Goal: Task Accomplishment & Management: Use online tool/utility

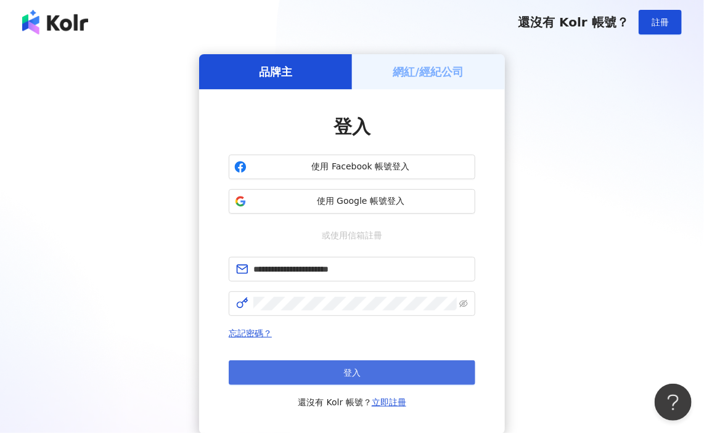
click at [336, 377] on button "登入" at bounding box center [352, 373] width 247 height 25
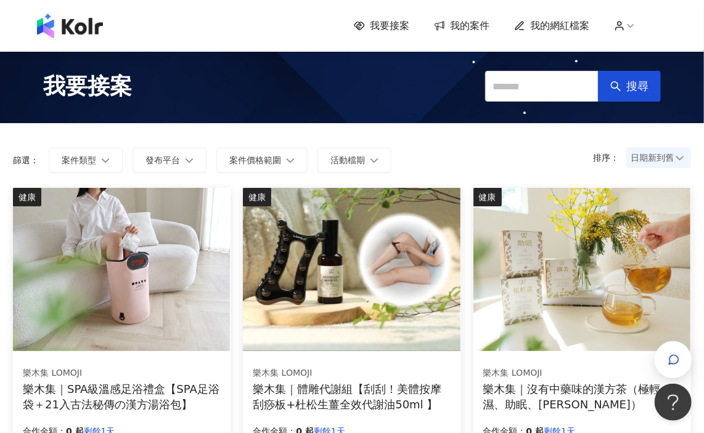
click at [490, 31] on span "我的案件" at bounding box center [469, 26] width 39 height 14
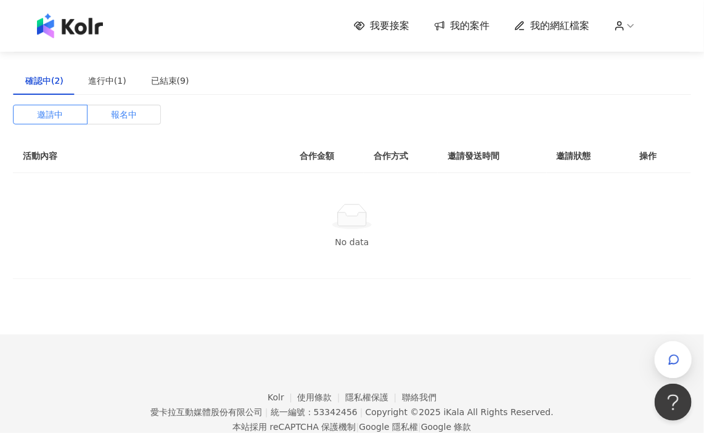
click at [109, 104] on div "確認中(2) 進行中(1) 已結束(9) 邀請中 報名中 活動內容 合作金額 合作方式 邀請發送時間 邀請狀態 操作 No data" at bounding box center [352, 173] width 678 height 213
click at [108, 110] on label "報名中" at bounding box center [125, 115] width 74 height 20
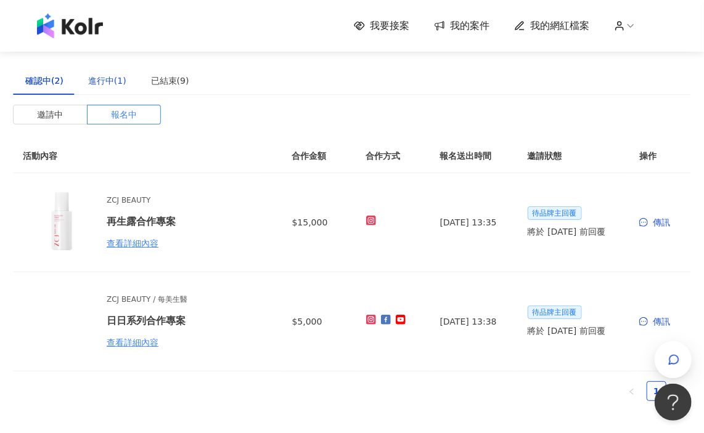
click at [105, 84] on div "進行中(1)" at bounding box center [107, 81] width 38 height 14
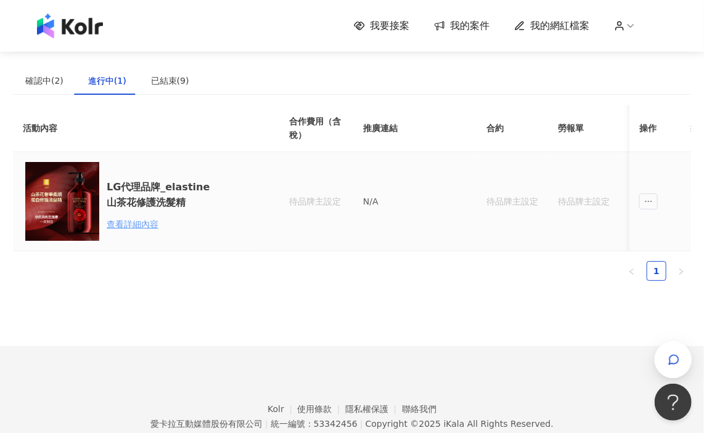
click at [118, 228] on div "查看詳細內容" at bounding box center [161, 225] width 108 height 14
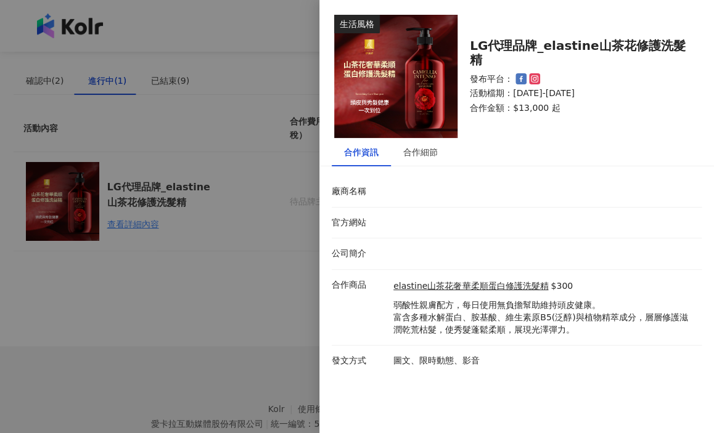
click at [295, 330] on div at bounding box center [357, 216] width 714 height 433
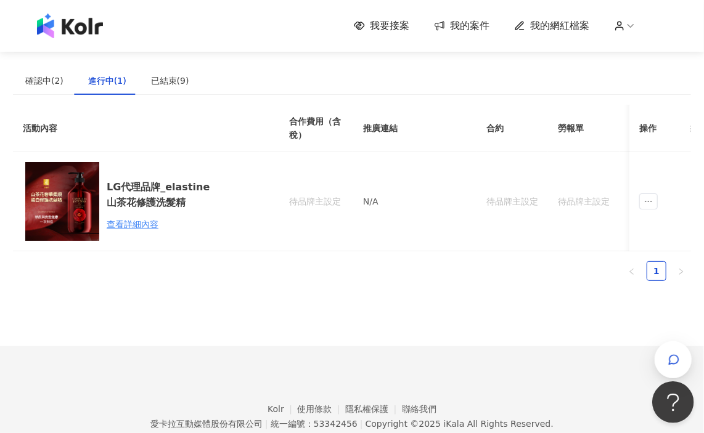
click at [678, 367] on span "button" at bounding box center [674, 360] width 12 height 15
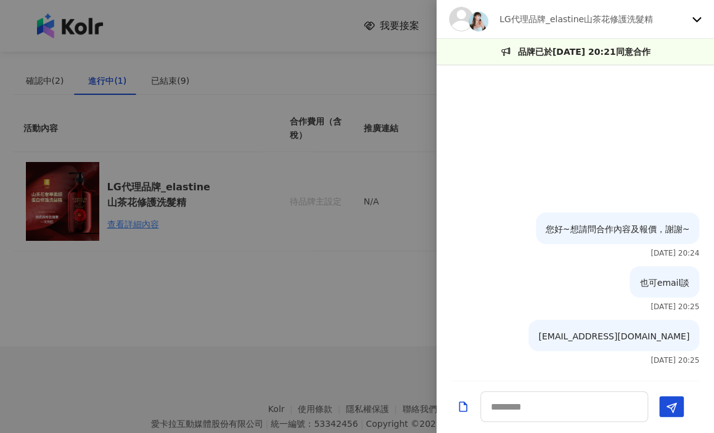
click at [631, 24] on p "LG代理品牌_elastine山茶花修護洗髮精" at bounding box center [576, 19] width 154 height 14
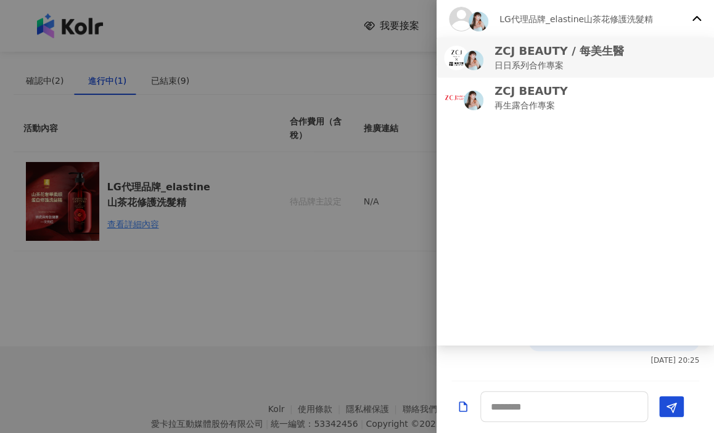
click at [599, 57] on p "ZCJ BEAUTY / 每美生醫" at bounding box center [558, 50] width 129 height 15
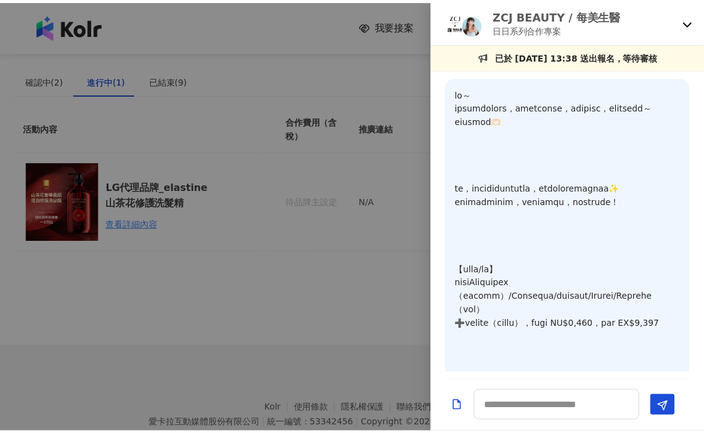
scroll to position [801, 0]
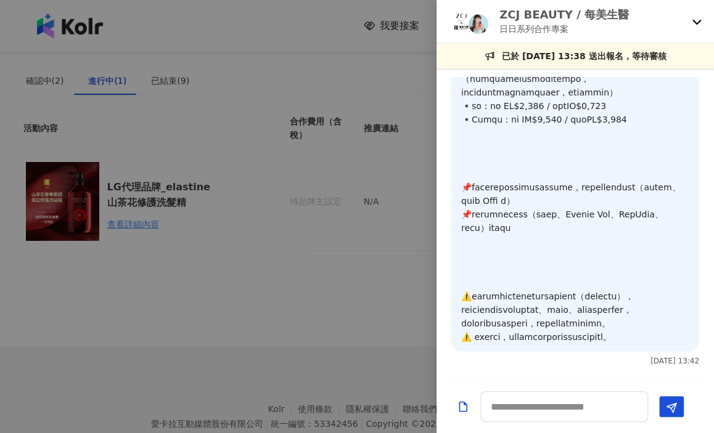
click at [319, 320] on div at bounding box center [357, 216] width 714 height 433
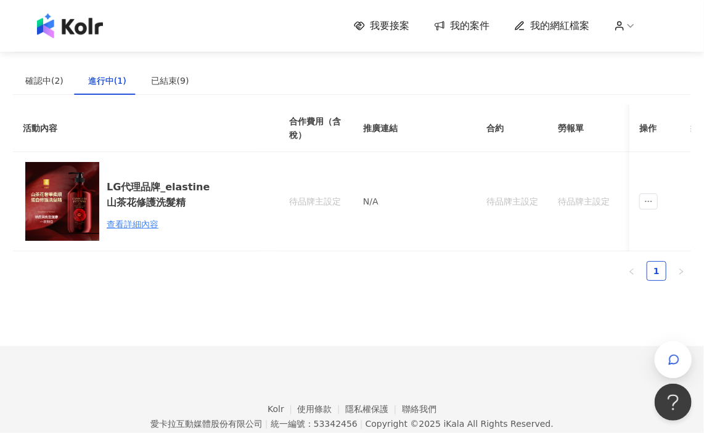
click at [396, 28] on span "我要接案" at bounding box center [389, 26] width 39 height 14
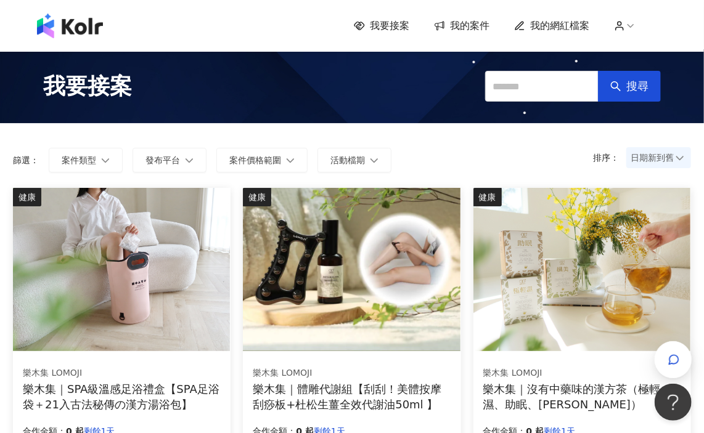
click at [658, 154] on span "日期新到舊" at bounding box center [659, 158] width 56 height 18
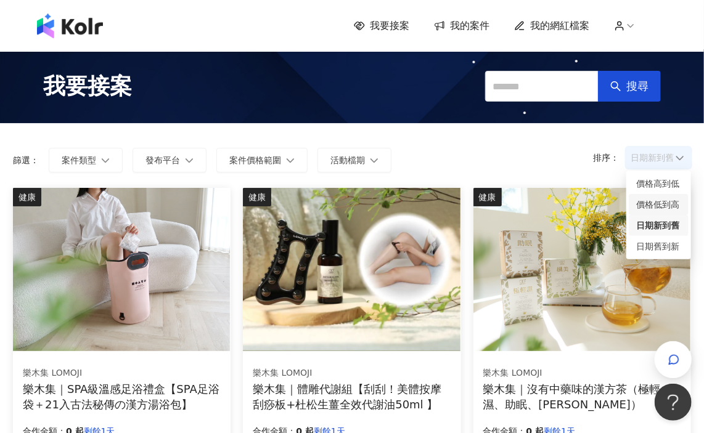
click at [651, 202] on div "價格低到高" at bounding box center [658, 205] width 45 height 14
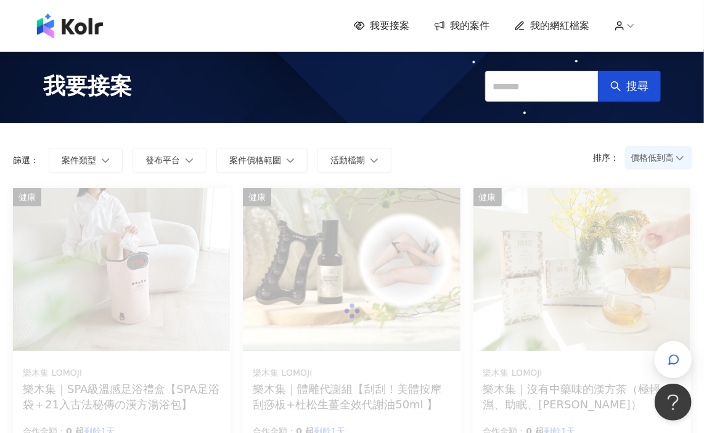
click at [649, 154] on span "價格低到高" at bounding box center [659, 158] width 56 height 18
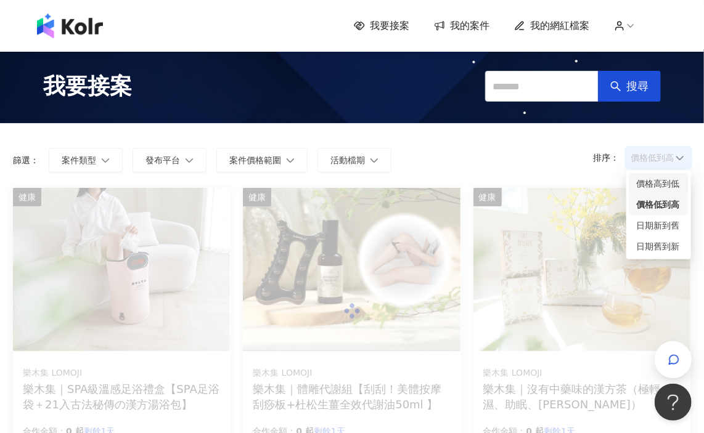
click at [647, 176] on div "價格高到低" at bounding box center [659, 183] width 60 height 21
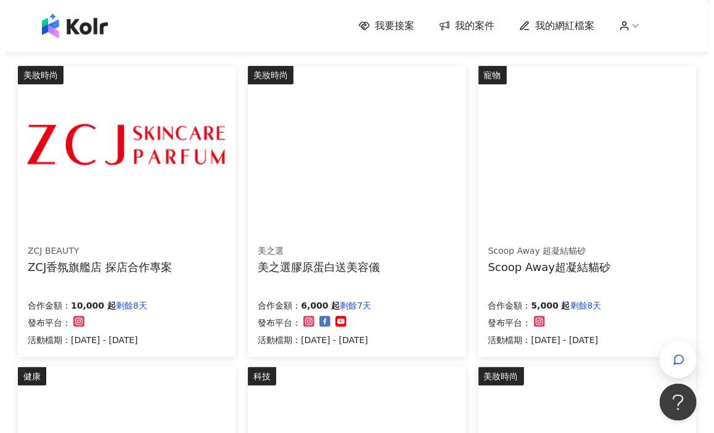
scroll to position [123, 0]
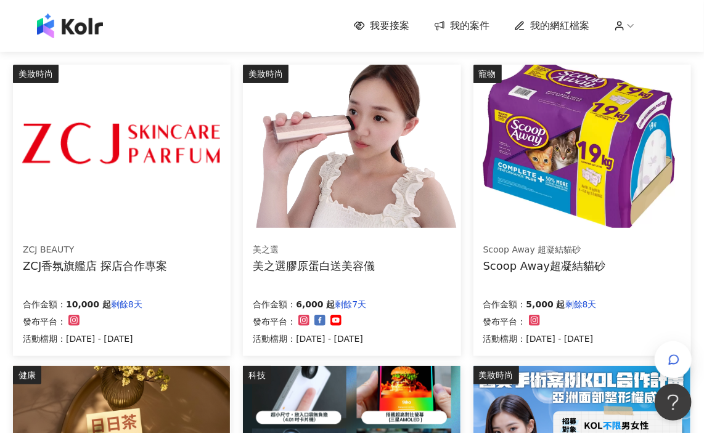
click at [554, 193] on img at bounding box center [581, 146] width 217 height 163
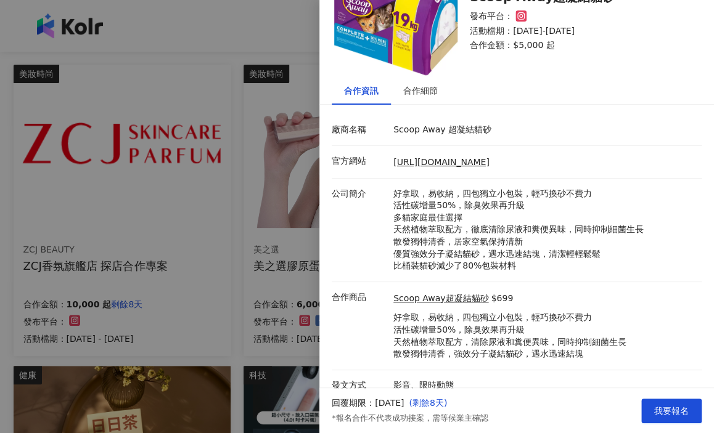
scroll to position [100, 0]
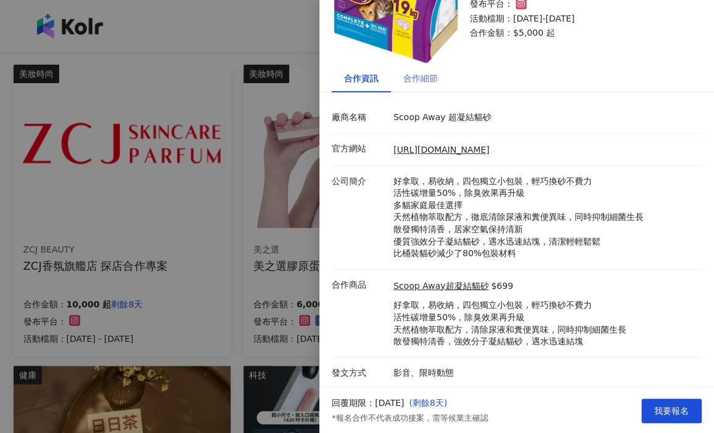
click at [437, 64] on div "合作細節" at bounding box center [420, 78] width 59 height 28
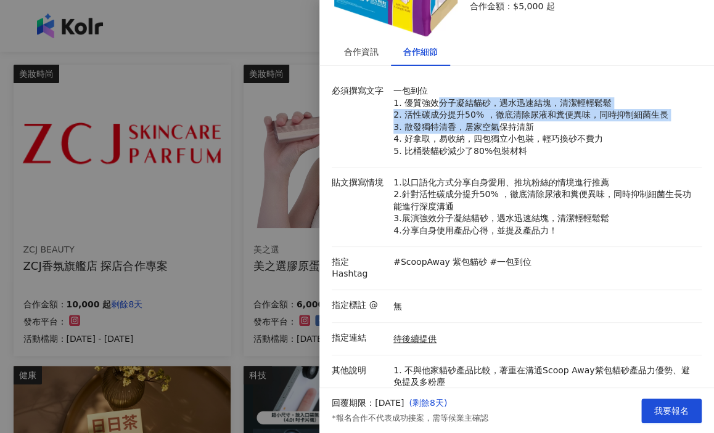
drag, startPoint x: 464, startPoint y: 101, endPoint x: 499, endPoint y: 128, distance: 43.5
click at [499, 128] on p "一包到位 1. 優質強效分子凝結貓砂，遇水迅速結塊，清潔輕輕鬆鬆 2. 活性碳成分提升50% ，徹底清除尿液和糞便異味，同時抑制細菌生長 3. 散發獨特清香，…" at bounding box center [544, 121] width 302 height 73
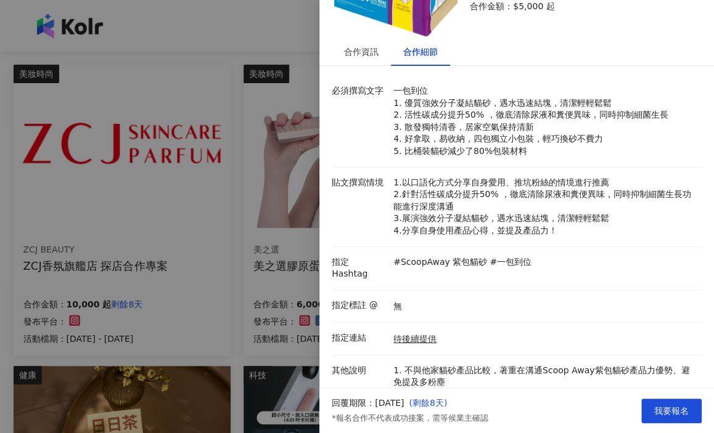
click at [434, 181] on p "1.以口語化方式分享自身愛用、推坑粉絲的情境進行推薦 2.針對活性碳成分提升50% ，徹底清除尿液和糞便異味，同時抑制細菌生長功能進行深度溝通 3.展演強效分…" at bounding box center [544, 207] width 302 height 60
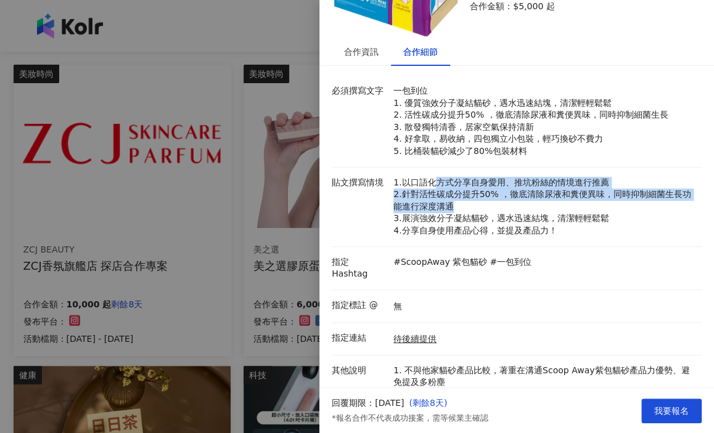
drag, startPoint x: 434, startPoint y: 181, endPoint x: 440, endPoint y: 211, distance: 30.7
click at [440, 211] on p "1.以口語化方式分享自身愛用、推坑粉絲的情境進行推薦 2.針對活性碳成分提升50% ，徹底清除尿液和糞便異味，同時抑制細菌生長功能進行深度溝通 3.展演強效分…" at bounding box center [544, 207] width 302 height 60
click at [438, 212] on p "1.以口語化方式分享自身愛用、推坑粉絲的情境進行推薦 2.針對活性碳成分提升50% ，徹底清除尿液和糞便異味，同時抑制細菌生長功能進行深度溝通 3.展演強效分…" at bounding box center [544, 207] width 302 height 60
click at [436, 212] on p "1.以口語化方式分享自身愛用、推坑粉絲的情境進行推薦 2.針對活性碳成分提升50% ，徹底清除尿液和糞便異味，同時抑制細菌生長功能進行深度溝通 3.展演強效分…" at bounding box center [544, 207] width 302 height 60
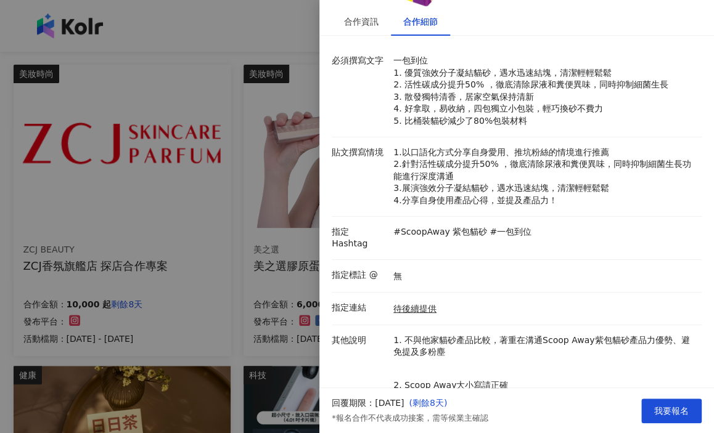
scroll to position [0, 0]
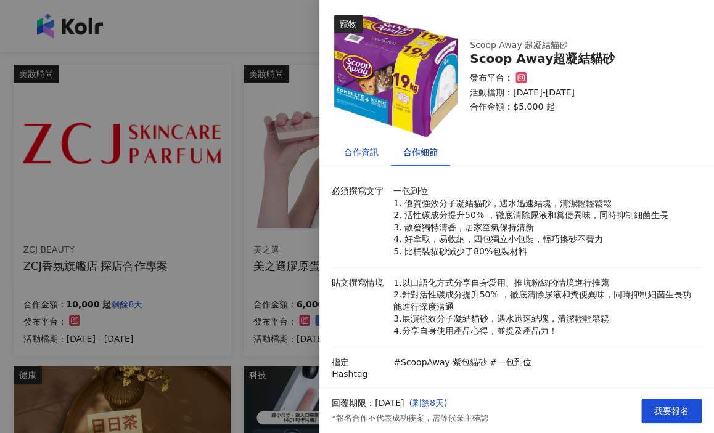
click at [364, 158] on div "合作資訊" at bounding box center [361, 152] width 35 height 14
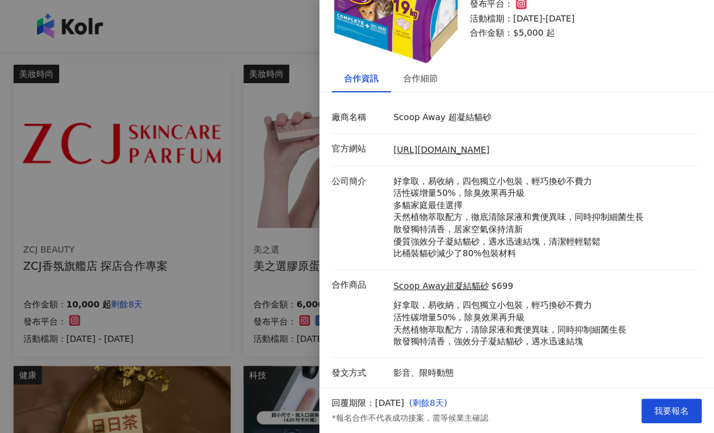
scroll to position [100, 0]
click at [279, 171] on div at bounding box center [357, 216] width 714 height 433
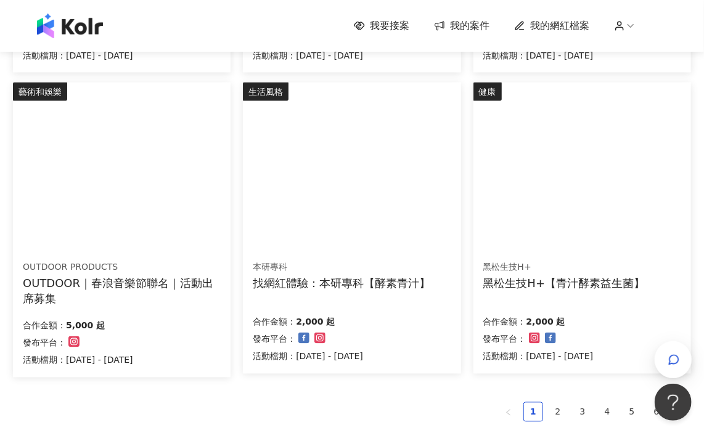
scroll to position [740, 0]
